Goal: Check status: Check status

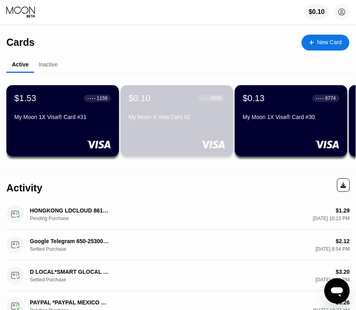
drag, startPoint x: 217, startPoint y: 126, endPoint x: 224, endPoint y: 170, distance: 45.6
click at [224, 170] on div "Cards New Card Active Inactive $1.53 ● ● ● ● 1159 My Moon 1X Visa® Card #31 $0.…" at bounding box center [178, 97] width 356 height 145
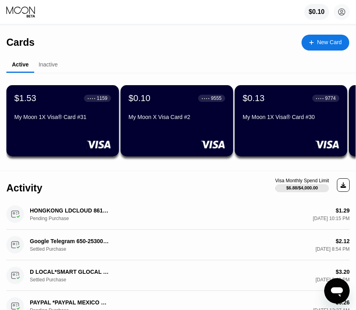
click at [143, 115] on div "$0.10 ● ● ● ● 9555 My Moon X Visa Card #2" at bounding box center [176, 108] width 97 height 30
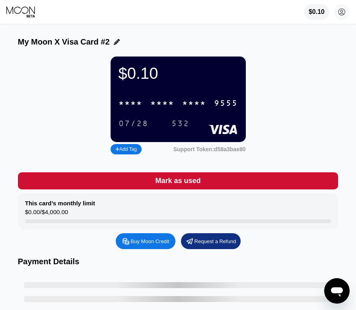
click at [156, 108] on div "* * * *" at bounding box center [162, 103] width 24 height 9
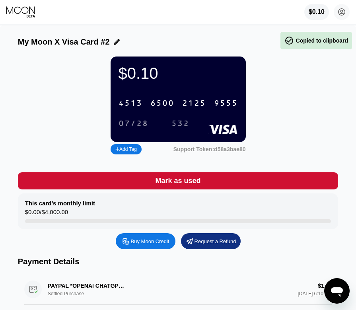
click at [157, 105] on div "6500" at bounding box center [162, 103] width 24 height 9
click at [131, 136] on div "$0.10 * * * * * * * * * * * * 9555 07/28 532" at bounding box center [177, 98] width 135 height 85
click at [131, 128] on div "07/28" at bounding box center [133, 123] width 30 height 9
drag, startPoint x: 131, startPoint y: 133, endPoint x: 48, endPoint y: 138, distance: 82.8
click at [130, 128] on div "07/28" at bounding box center [133, 123] width 30 height 9
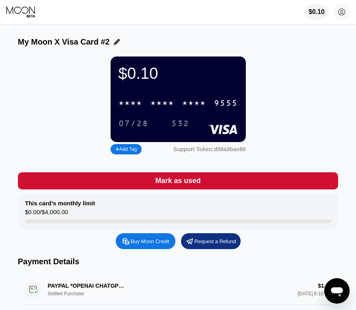
click at [181, 128] on div "532" at bounding box center [180, 123] width 18 height 9
